Goal: Task Accomplishment & Management: Manage account settings

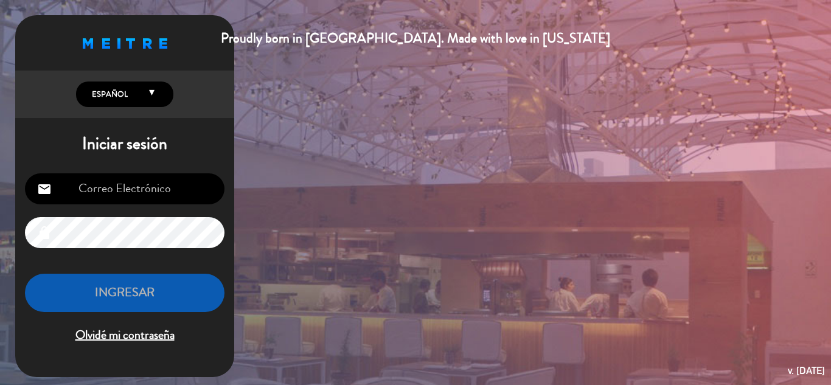
type input "[EMAIL_ADDRESS][DOMAIN_NAME]"
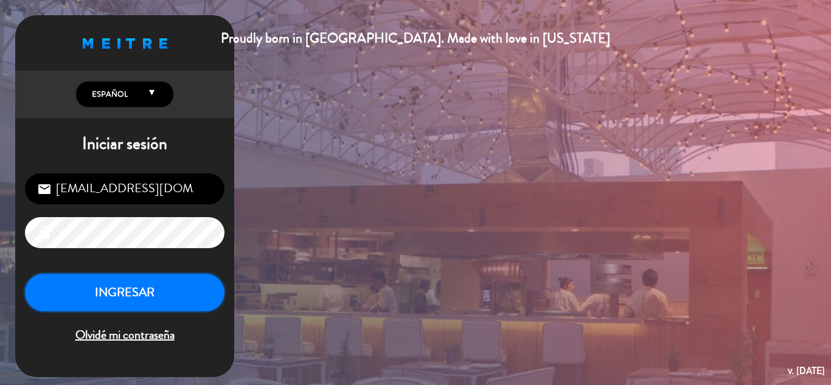
click at [131, 286] on button "INGRESAR" at bounding box center [125, 293] width 200 height 38
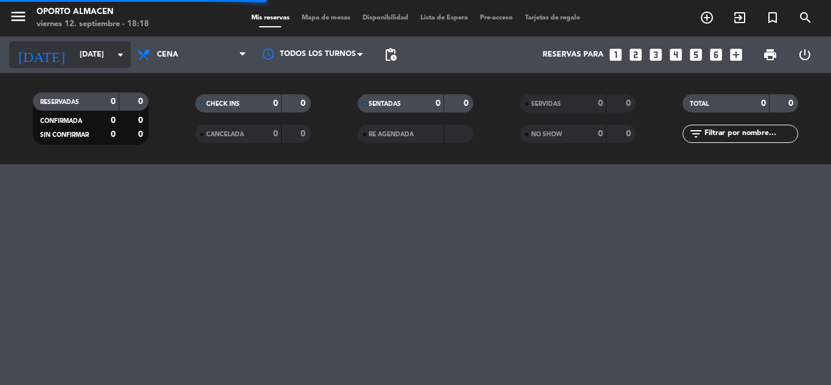
click at [122, 47] on input "[DATE]" at bounding box center [125, 54] width 103 height 21
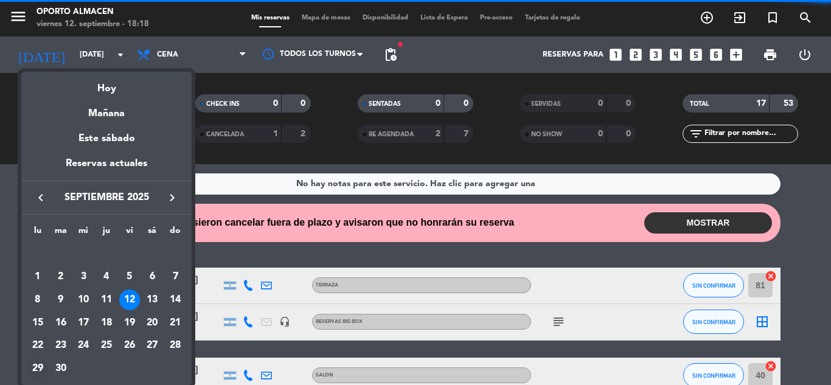
click at [37, 368] on div "29" at bounding box center [37, 368] width 21 height 21
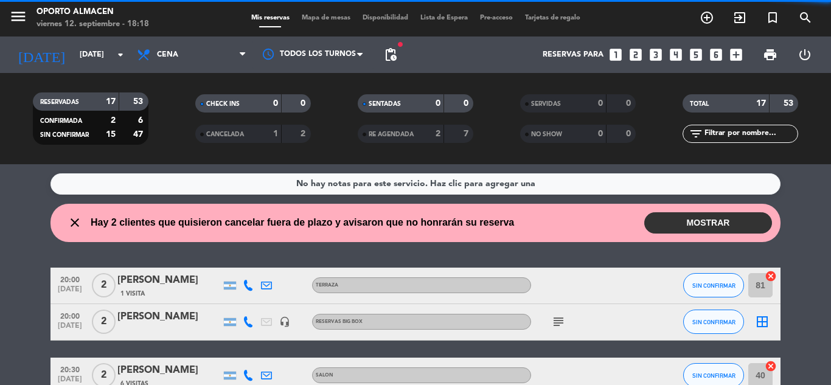
type input "[DATE]"
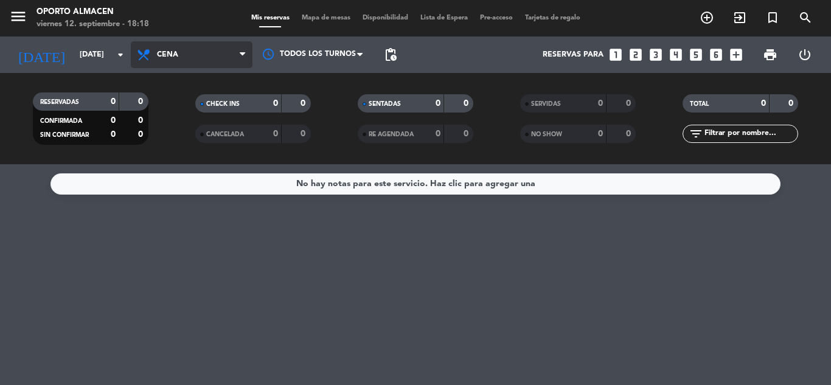
click at [192, 53] on span "Cena" at bounding box center [192, 54] width 122 height 27
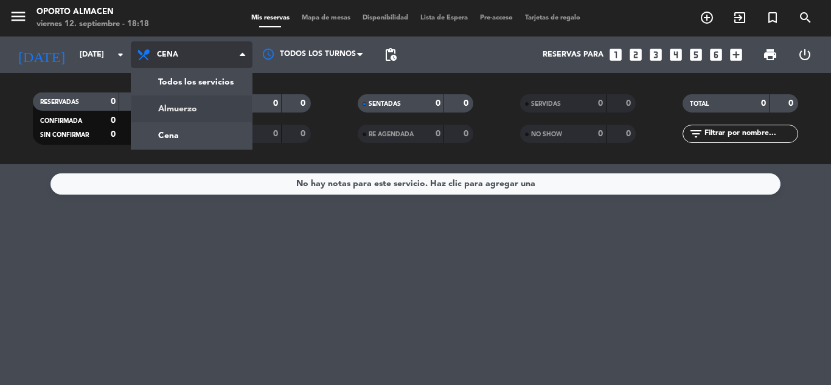
click at [177, 105] on div "menu Oporto Almacen [DATE] 12. septiembre - 18:18 Mis reservas Mapa de mesas Di…" at bounding box center [415, 82] width 831 height 164
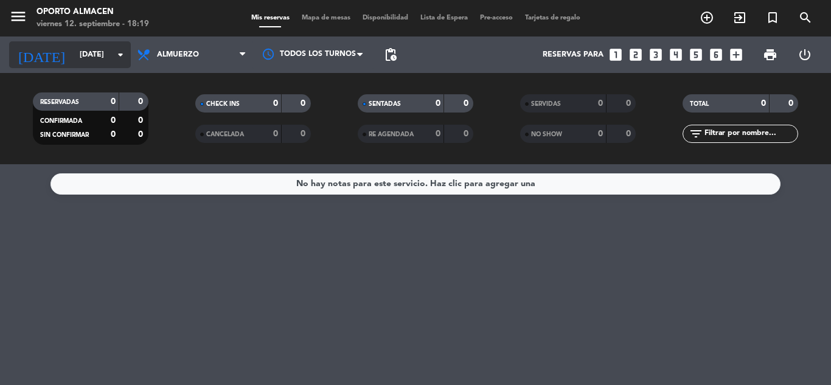
click at [116, 54] on icon "arrow_drop_down" at bounding box center [120, 54] width 15 height 15
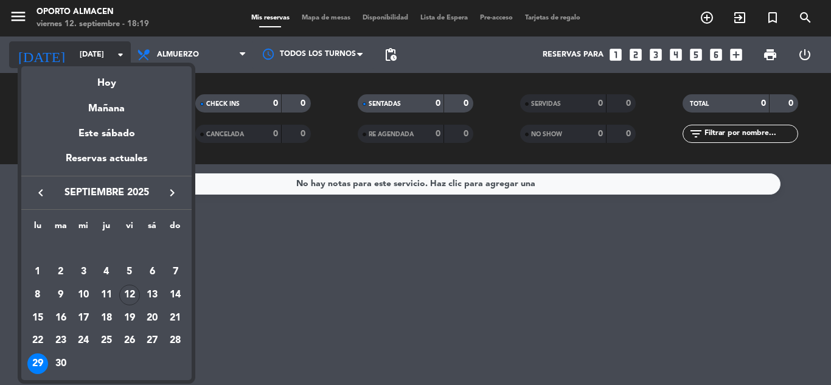
click at [116, 54] on div at bounding box center [415, 192] width 831 height 385
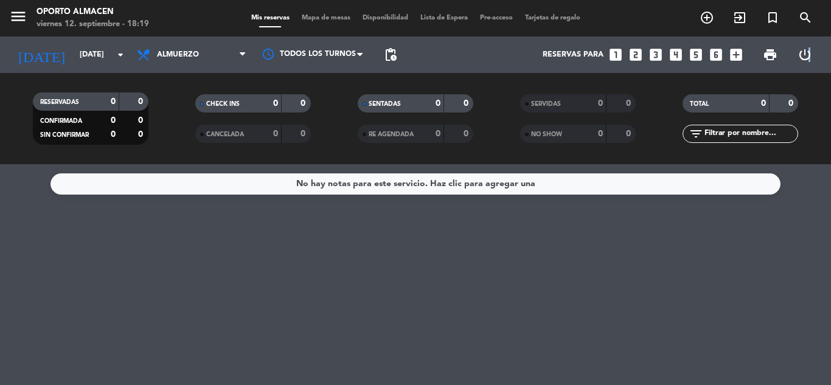
click at [809, 57] on icon "power_settings_new" at bounding box center [805, 54] width 15 height 15
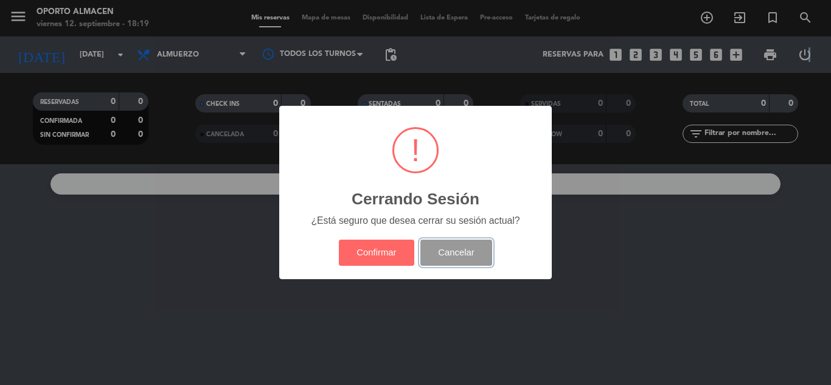
click at [460, 251] on button "Cancelar" at bounding box center [457, 253] width 72 height 26
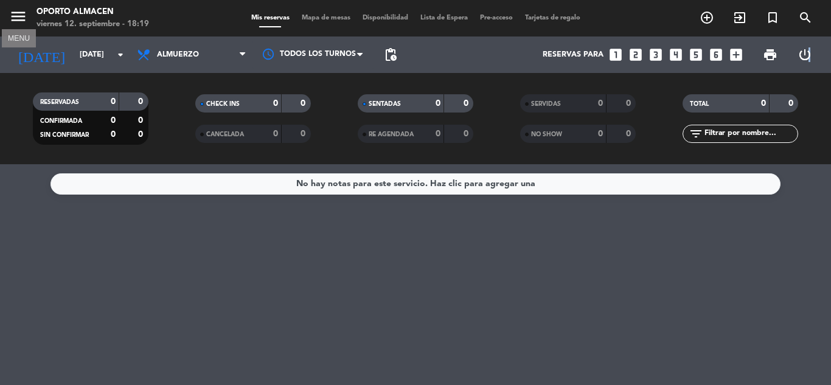
click at [20, 16] on icon "menu" at bounding box center [18, 16] width 18 height 18
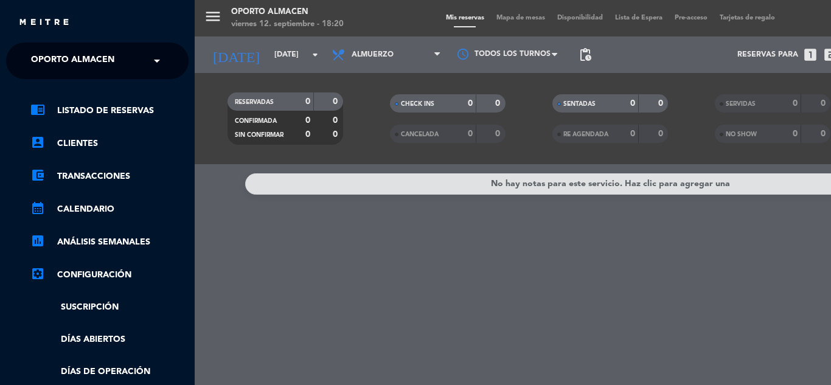
click at [283, 251] on div "menu Oporto Almacen [DATE] 12. septiembre - 18:20 Mis reservas Mapa de mesas Di…" at bounding box center [610, 192] width 831 height 385
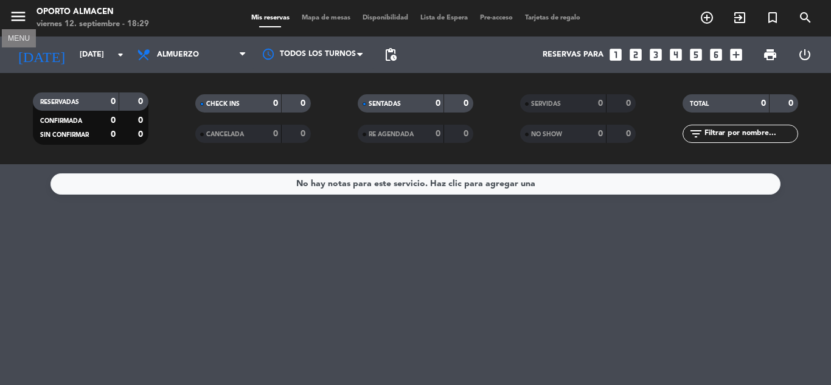
click at [17, 21] on icon "menu" at bounding box center [18, 16] width 18 height 18
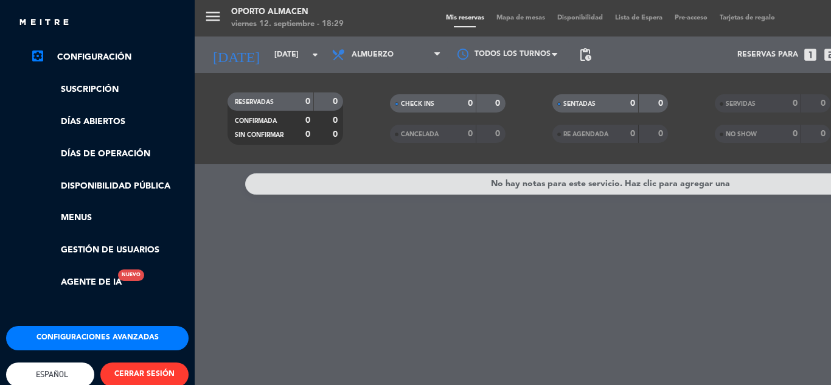
scroll to position [241, 0]
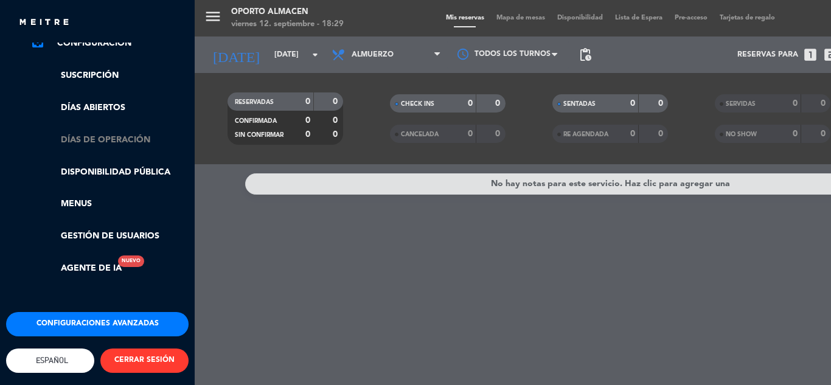
click at [99, 133] on link "Días de Operación" at bounding box center [109, 140] width 158 height 14
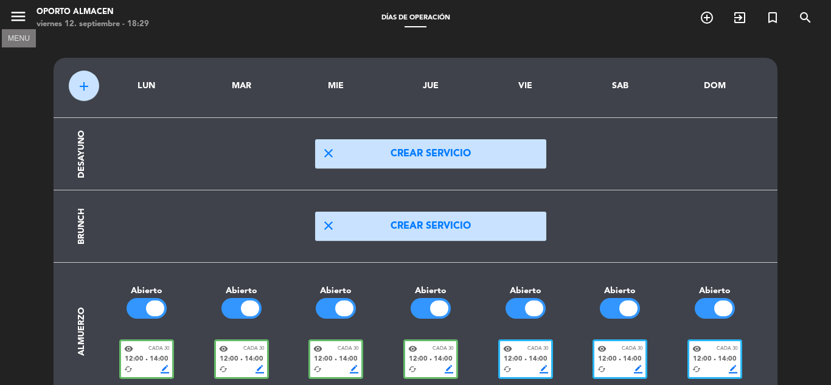
click at [22, 22] on icon "menu" at bounding box center [18, 16] width 18 height 18
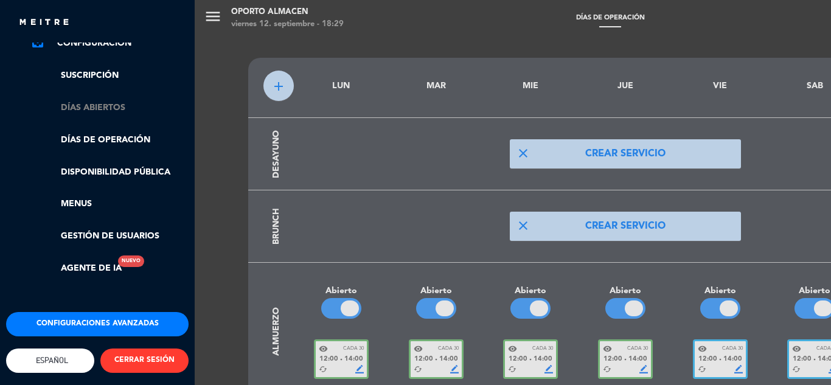
click at [93, 101] on link "Días abiertos" at bounding box center [109, 108] width 158 height 14
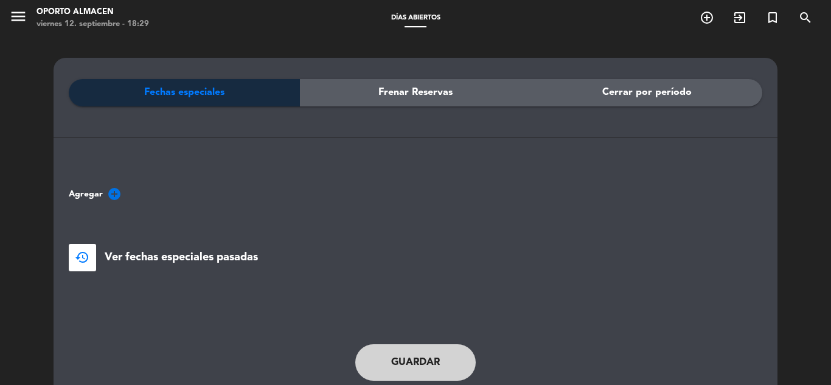
click at [94, 192] on span "Agregar" at bounding box center [86, 194] width 34 height 14
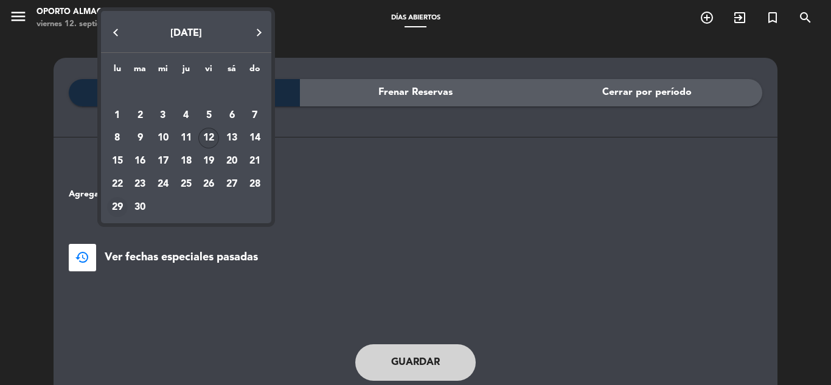
click at [115, 206] on div "29" at bounding box center [117, 207] width 21 height 21
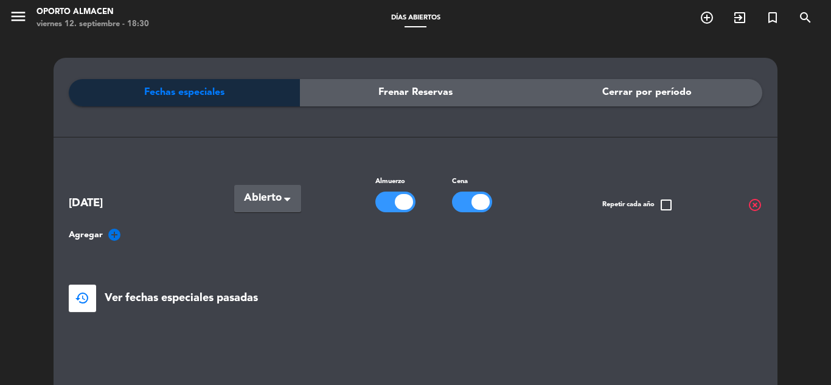
click at [391, 204] on div at bounding box center [396, 202] width 40 height 21
click at [15, 12] on icon "menu" at bounding box center [18, 16] width 18 height 18
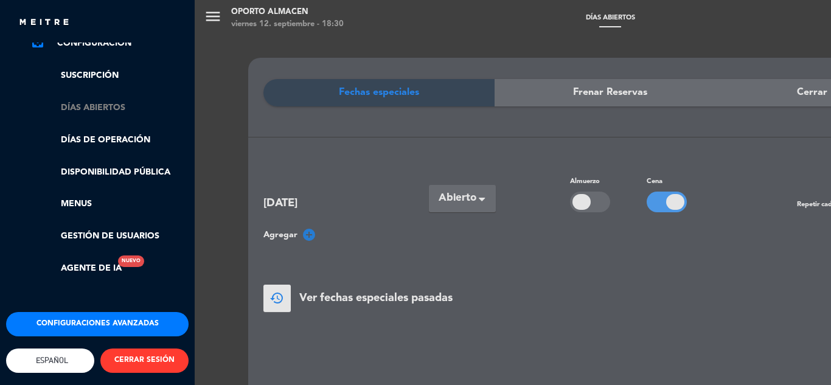
click at [122, 101] on link "Días abiertos" at bounding box center [109, 108] width 158 height 14
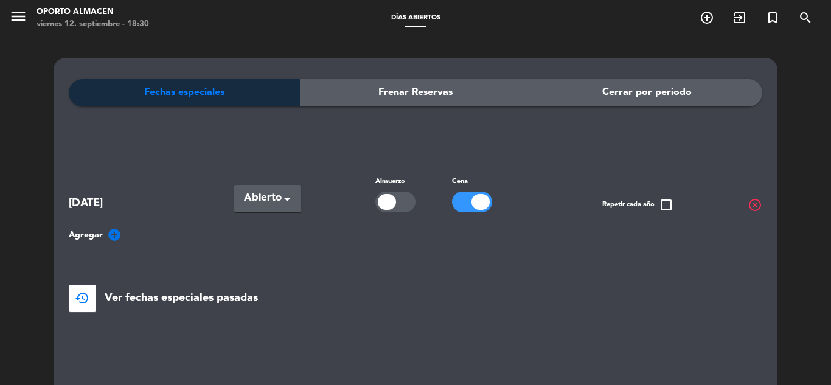
click at [236, 89] on div "Fechas especiales" at bounding box center [184, 92] width 231 height 27
click at [112, 229] on icon "add_circle" at bounding box center [114, 235] width 15 height 15
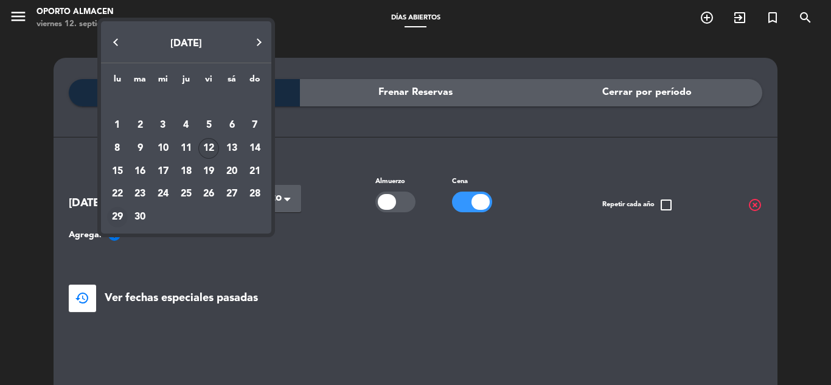
click at [114, 214] on div "29" at bounding box center [117, 217] width 21 height 21
